Goal: Transaction & Acquisition: Purchase product/service

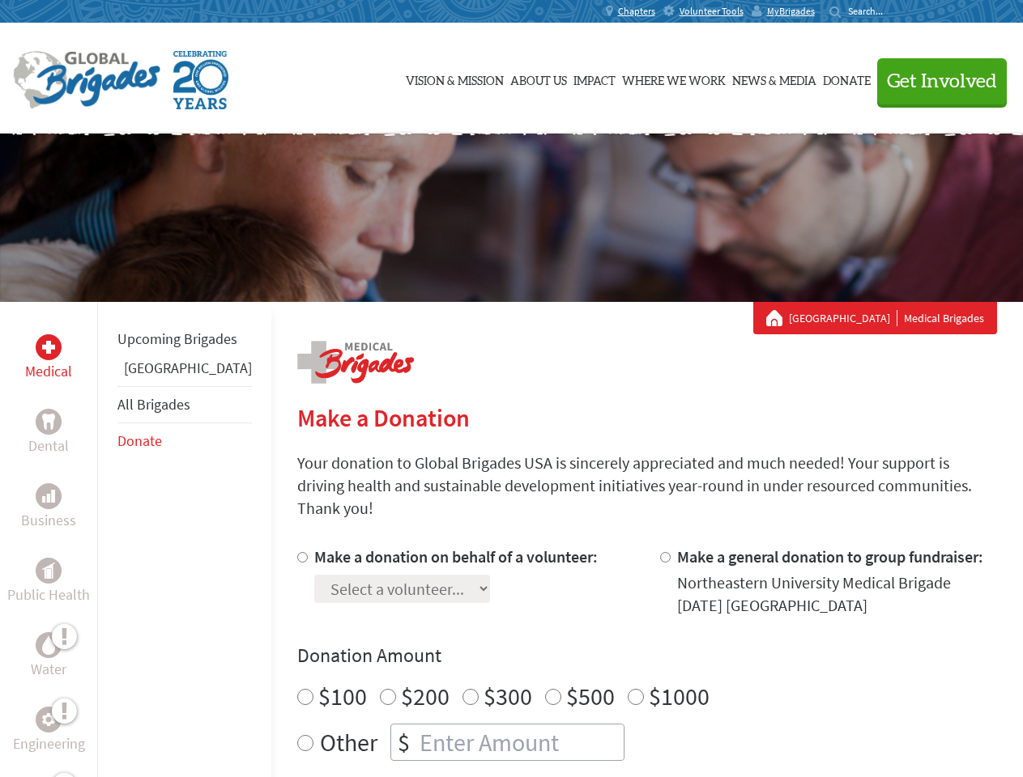
click at [894, 11] on div "Search for:" at bounding box center [861, 11] width 65 height 13
click at [934, 81] on span "Get Involved" at bounding box center [942, 81] width 110 height 19
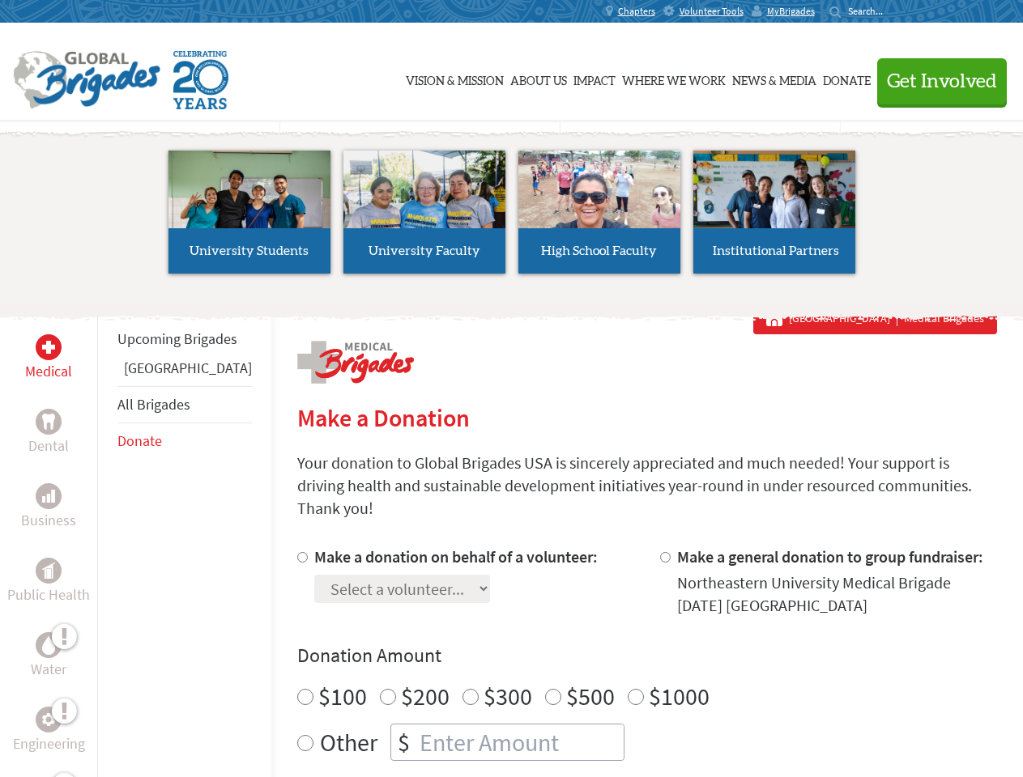
click at [512, 218] on li "High School Faculty" at bounding box center [599, 212] width 175 height 149
click at [107, 539] on div "Upcoming Brigades Panama All Brigades Donate" at bounding box center [184, 690] width 174 height 777
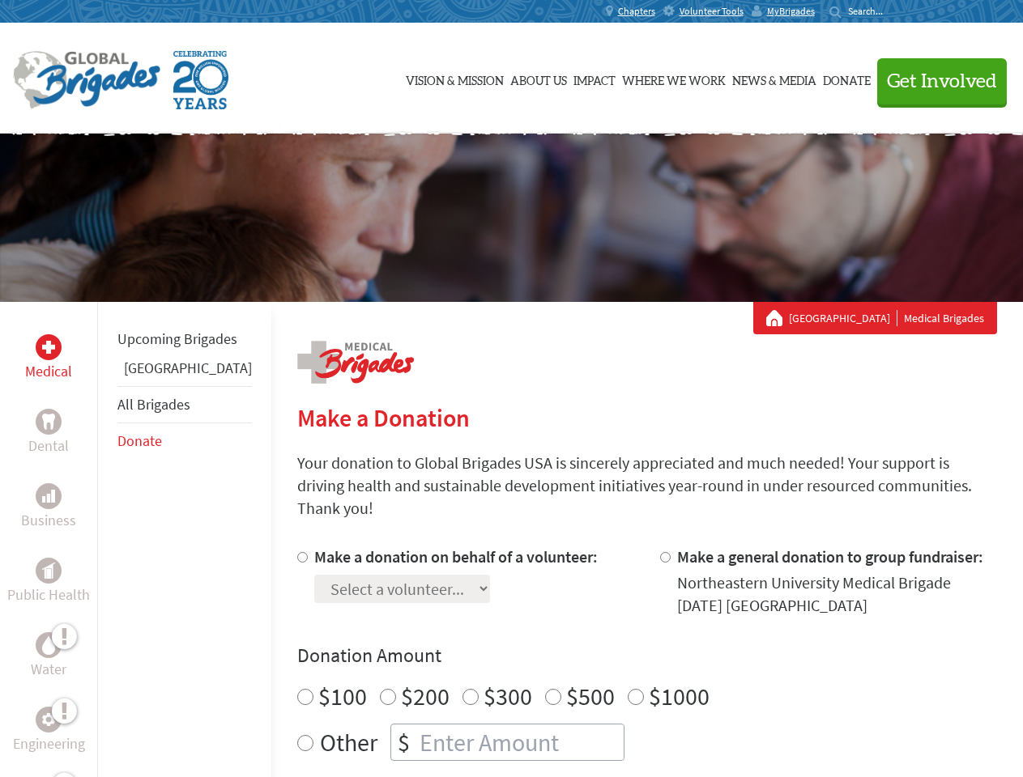
click at [619, 650] on div "Donation Amount $100 $200 $300 $500 $1000 Other $" at bounding box center [647, 702] width 700 height 118
click at [297, 552] on input "Make a donation on behalf of a volunteer:" at bounding box center [302, 557] width 11 height 11
radio input "true"
click at [660, 552] on input "Make a general donation to group fundraiser:" at bounding box center [665, 557] width 11 height 11
radio input "true"
